Goal: Navigation & Orientation: Find specific page/section

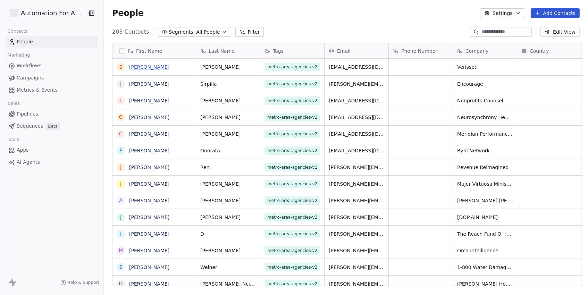
scroll to position [259, 487]
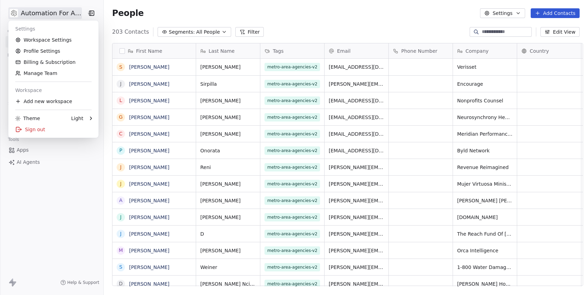
click at [47, 16] on html "Automation For Agencies Contacts People Marketing Workflows Campaigns Metrics &…" at bounding box center [294, 147] width 588 height 295
click at [59, 41] on link "Workspace Settings" at bounding box center [53, 39] width 85 height 11
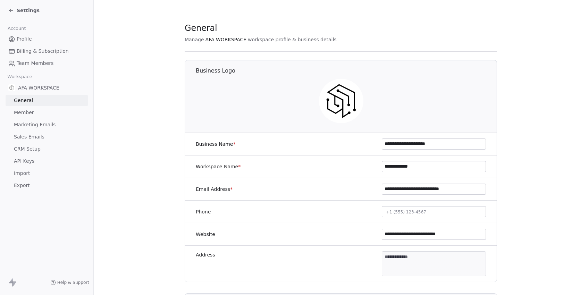
scroll to position [37, 0]
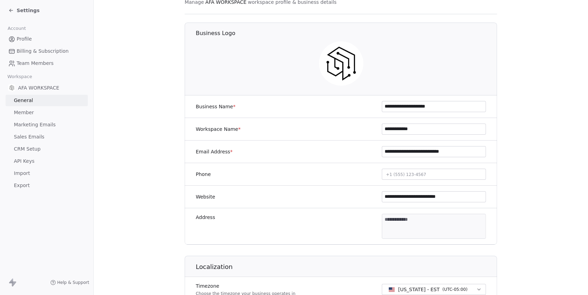
click at [52, 121] on span "Marketing Emails" at bounding box center [35, 124] width 42 height 7
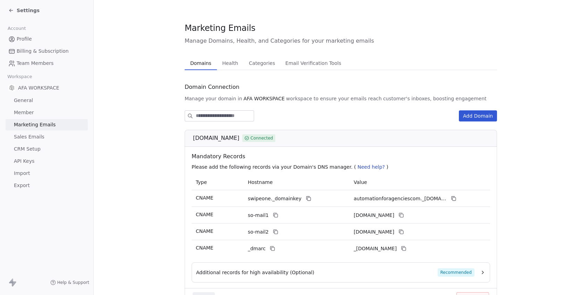
click at [19, 10] on span "Settings" at bounding box center [28, 10] width 23 height 7
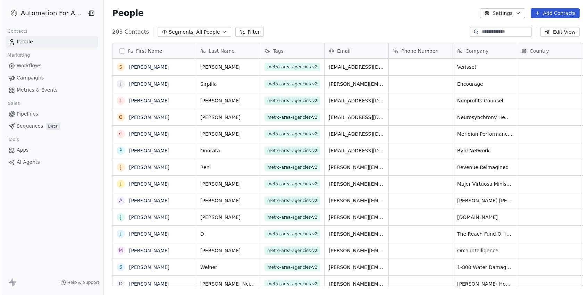
scroll to position [259, 487]
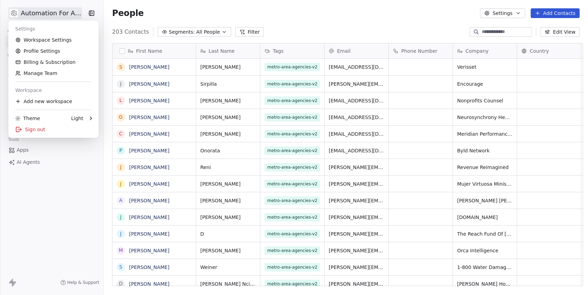
click at [30, 16] on html "Automation For Agencies Contacts People Marketing Workflows Campaigns Metrics &…" at bounding box center [294, 147] width 588 height 295
click at [165, 13] on html "Automation For Agencies Contacts People Marketing Workflows Campaigns Metrics &…" at bounding box center [294, 147] width 588 height 295
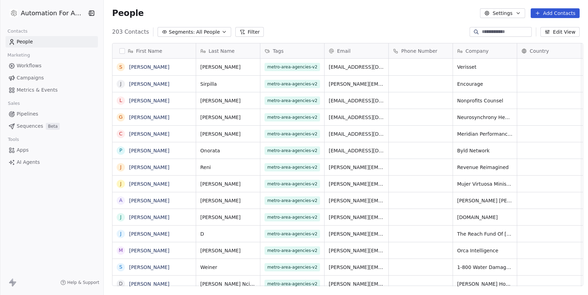
scroll to position [259, 487]
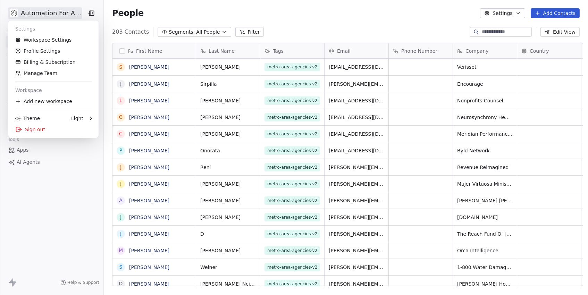
click at [61, 14] on html "Automation For Agencies Contacts People Marketing Workflows Campaigns Metrics &…" at bounding box center [294, 147] width 588 height 295
click at [47, 37] on link "Workspace Settings" at bounding box center [53, 39] width 85 height 11
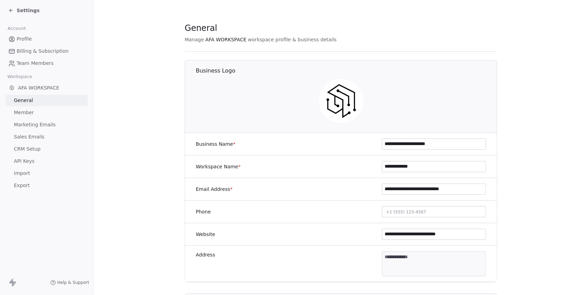
click at [34, 124] on span "Marketing Emails" at bounding box center [35, 124] width 42 height 7
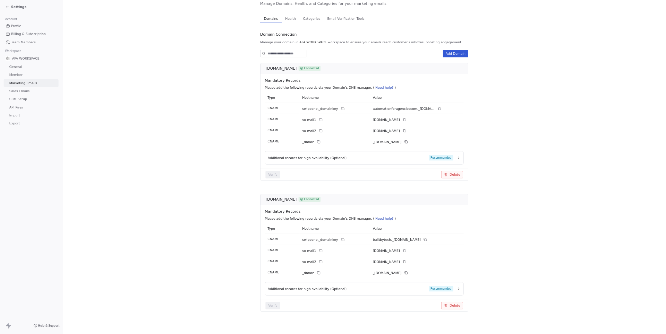
scroll to position [65, 0]
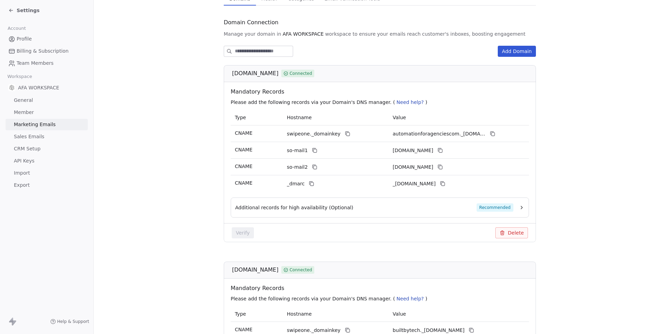
click at [25, 11] on span "Settings" at bounding box center [28, 10] width 23 height 7
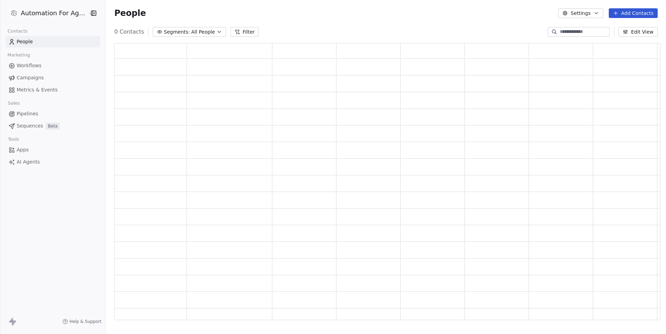
scroll to position [277, 546]
click at [41, 79] on span "Campaigns" at bounding box center [30, 77] width 27 height 7
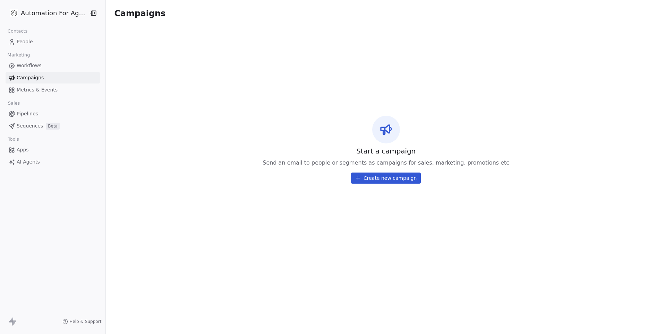
click at [42, 14] on html "Automation For Agencies Contacts People Marketing Workflows Campaigns Metrics &…" at bounding box center [333, 167] width 666 height 334
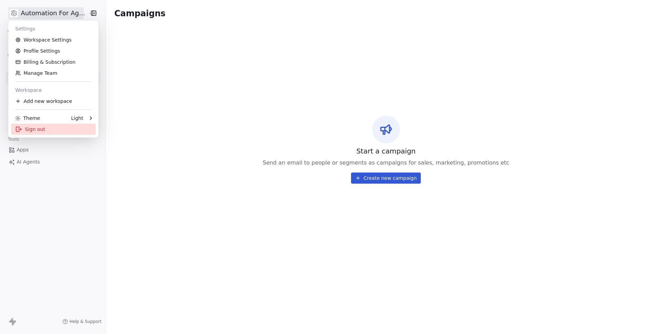
click at [33, 129] on div "Sign out" at bounding box center [53, 129] width 85 height 11
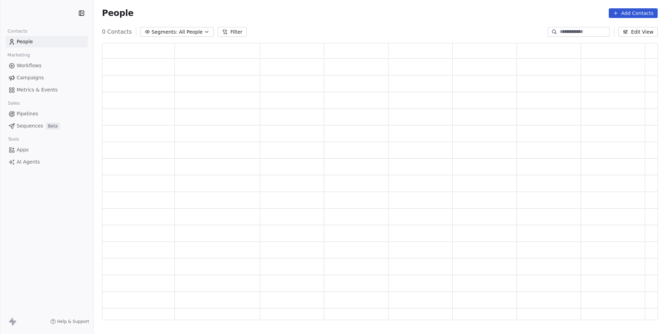
scroll to position [277, 555]
